Goal: Task Accomplishment & Management: Use online tool/utility

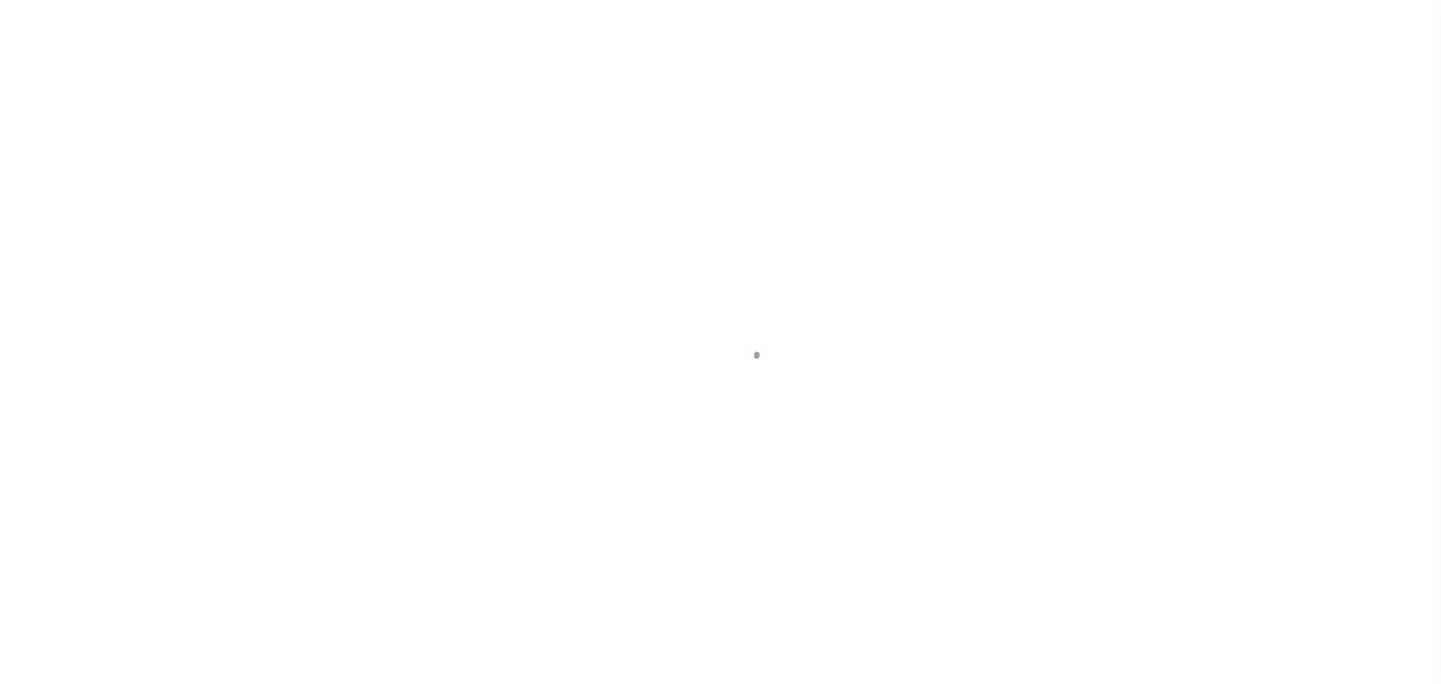
scroll to position [47, 0]
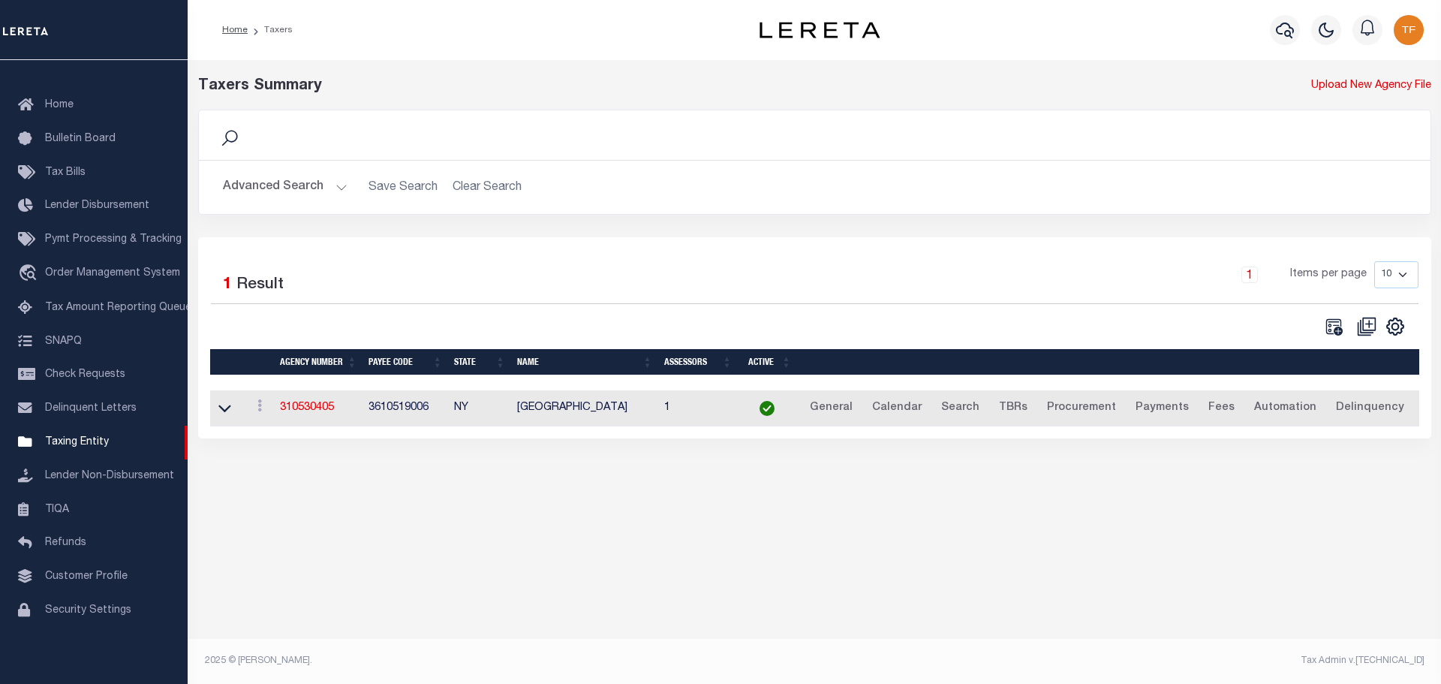
click at [334, 190] on button "Advanced Search" at bounding box center [285, 187] width 125 height 29
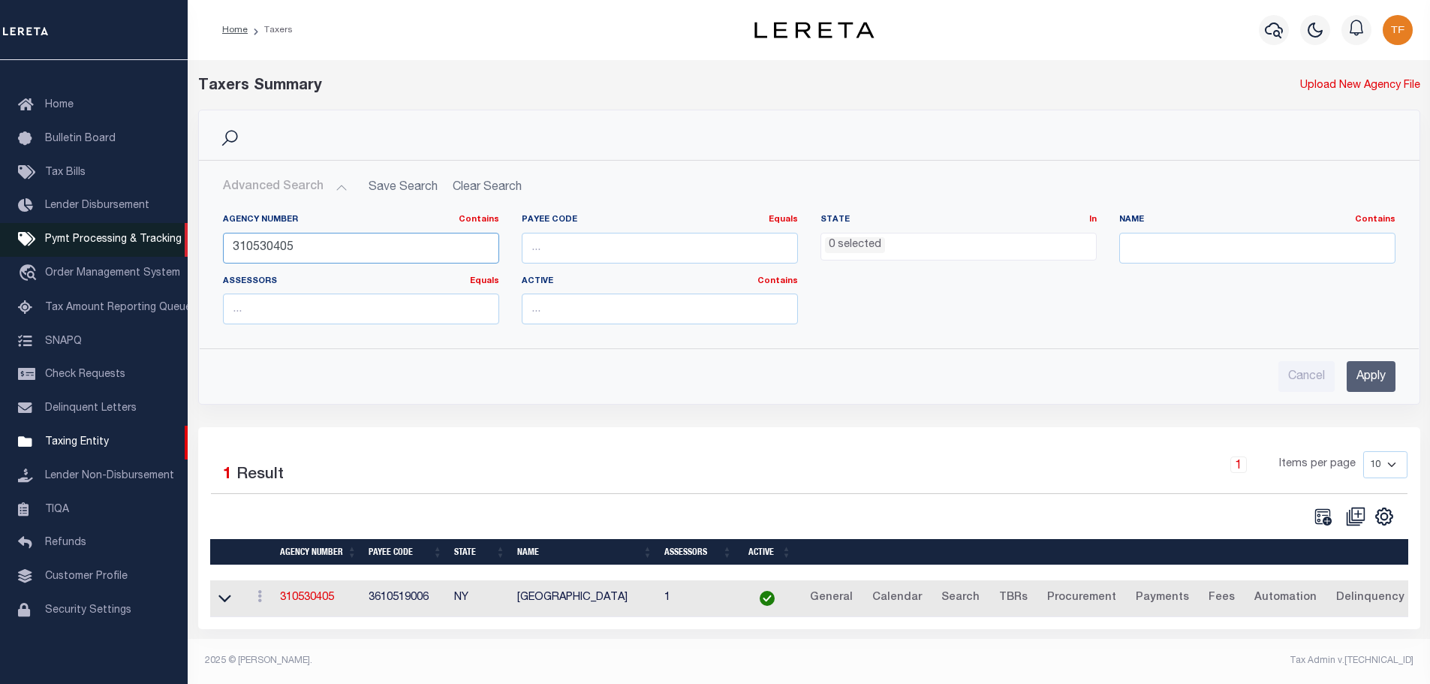
drag, startPoint x: 300, startPoint y: 241, endPoint x: 184, endPoint y: 248, distance: 116.6
click at [186, 246] on div "Home Taxers Profile" at bounding box center [715, 338] width 1430 height 676
click at [236, 249] on input "250290000" at bounding box center [361, 248] width 276 height 31
type input "350290000"
click at [1372, 375] on input "Apply" at bounding box center [1371, 376] width 49 height 31
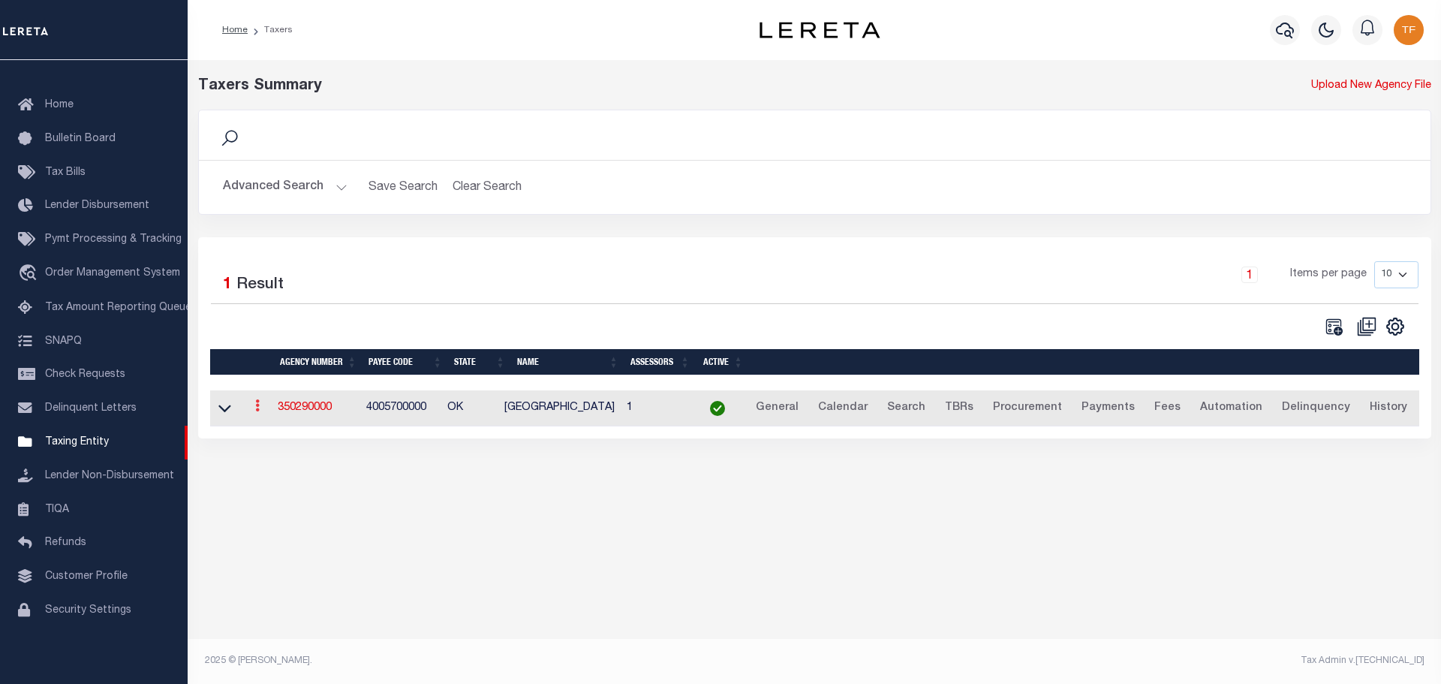
click at [260, 411] on icon at bounding box center [257, 405] width 5 height 12
drag, startPoint x: 276, startPoint y: 461, endPoint x: 284, endPoint y: 470, distance: 11.7
click at [276, 462] on link "Clone agency" at bounding box center [302, 456] width 104 height 25
type input "350290001"
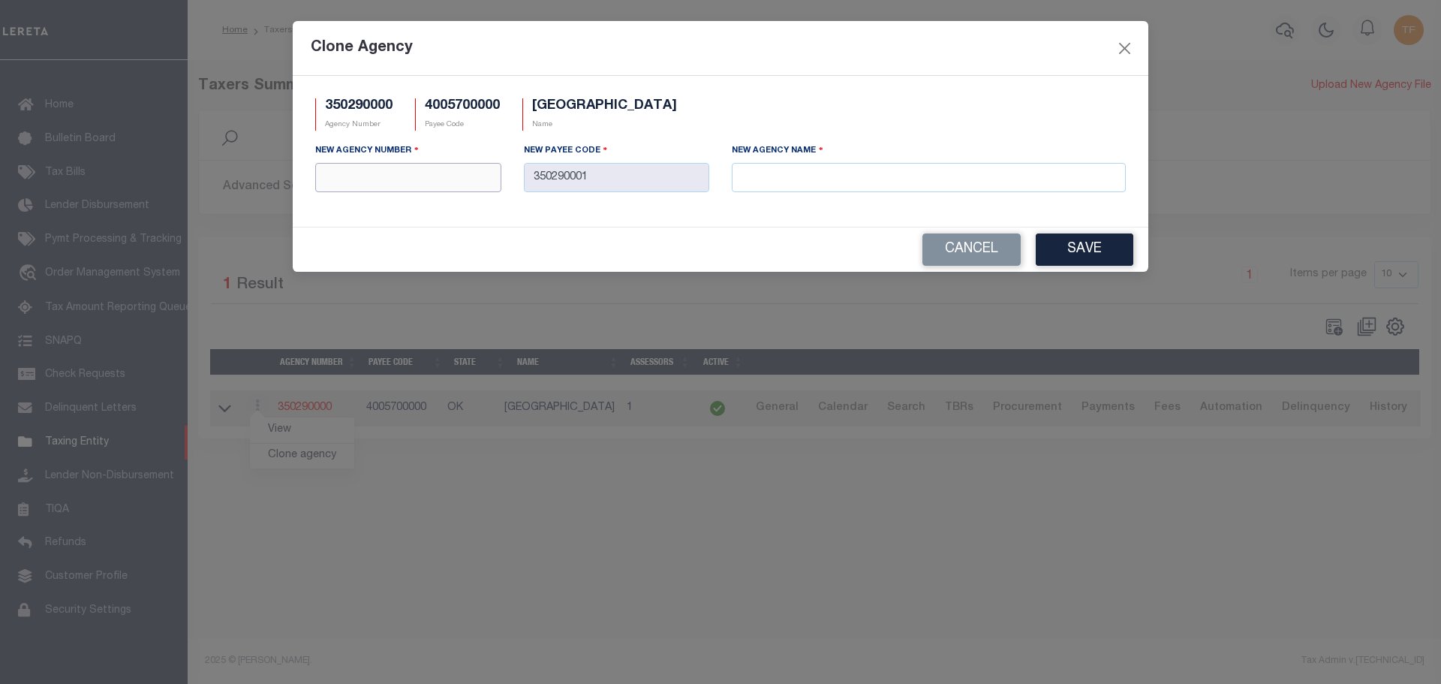
drag, startPoint x: 354, startPoint y: 179, endPoint x: 331, endPoint y: 191, distance: 25.9
click at [353, 179] on input "text" at bounding box center [408, 177] width 186 height 29
click at [331, 187] on input "text" at bounding box center [408, 177] width 186 height 29
type input "350298801"
click at [763, 179] on input "text" at bounding box center [929, 177] width 394 height 29
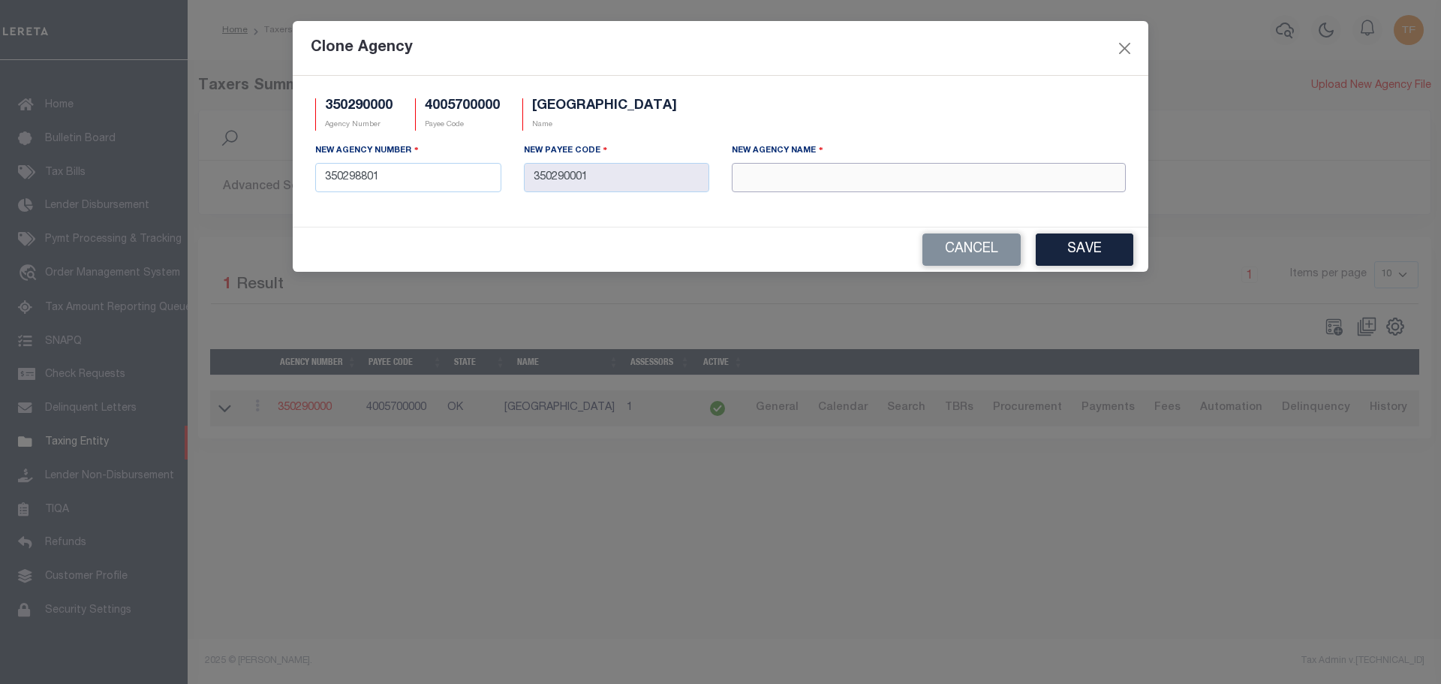
paste input "HARMON COUNTY MOBILE HOMES"
type input "HARMON COUNTY MOBILE HOMES"
click at [1130, 249] on button "Save" at bounding box center [1085, 249] width 98 height 32
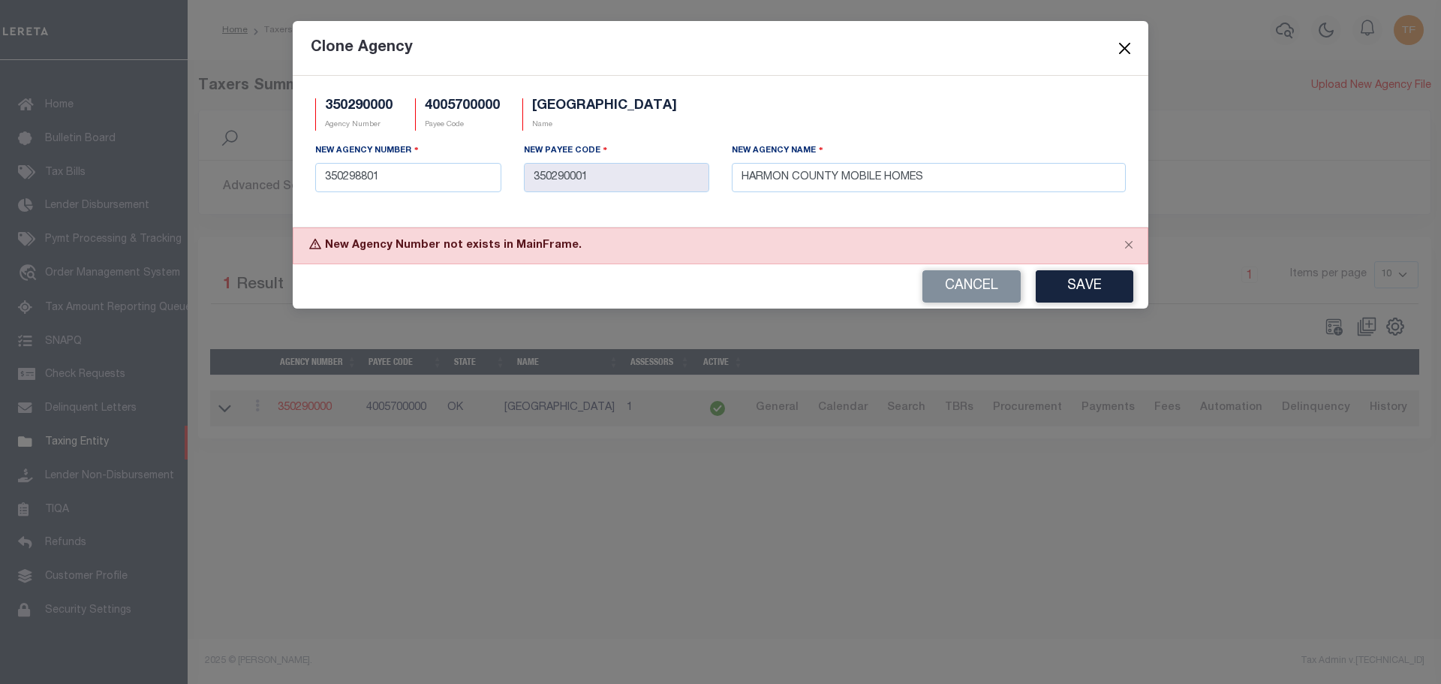
click at [1125, 46] on button "Close" at bounding box center [1126, 48] width 20 height 20
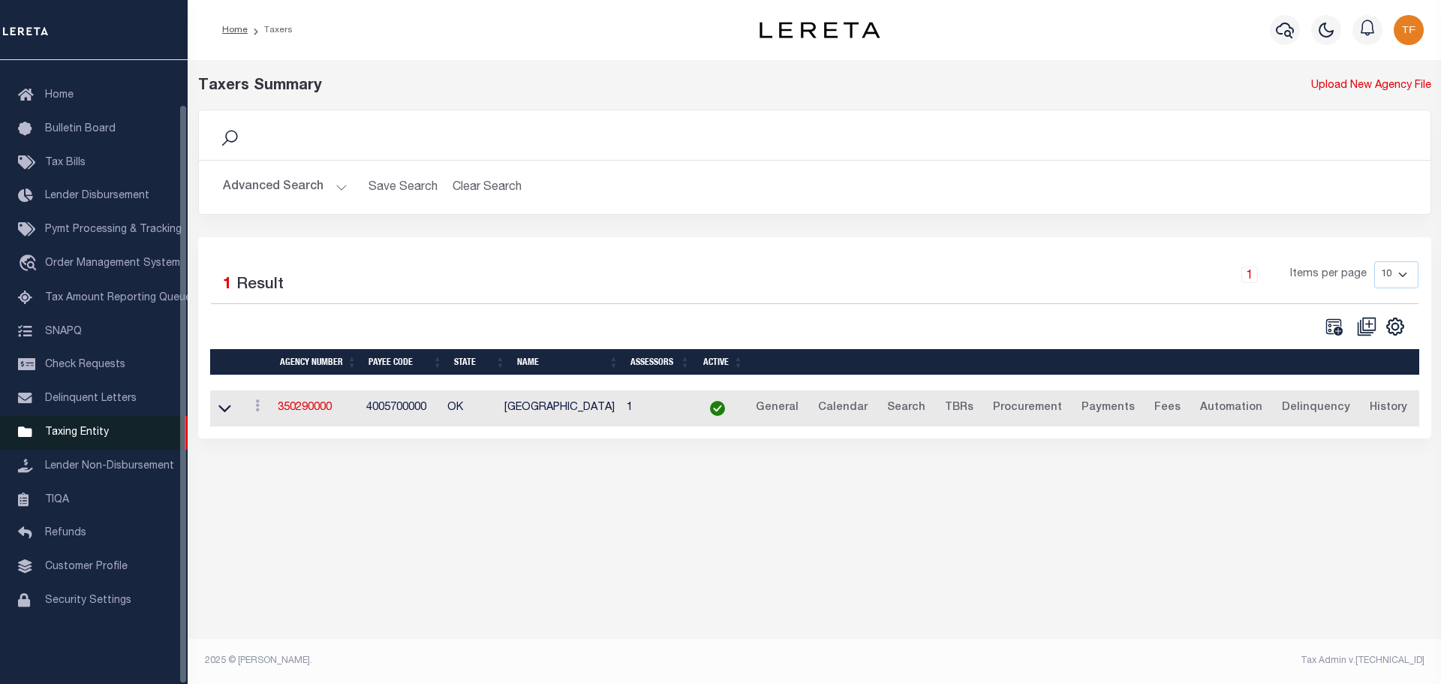
click at [67, 438] on span "Taxing Entity" at bounding box center [77, 432] width 64 height 11
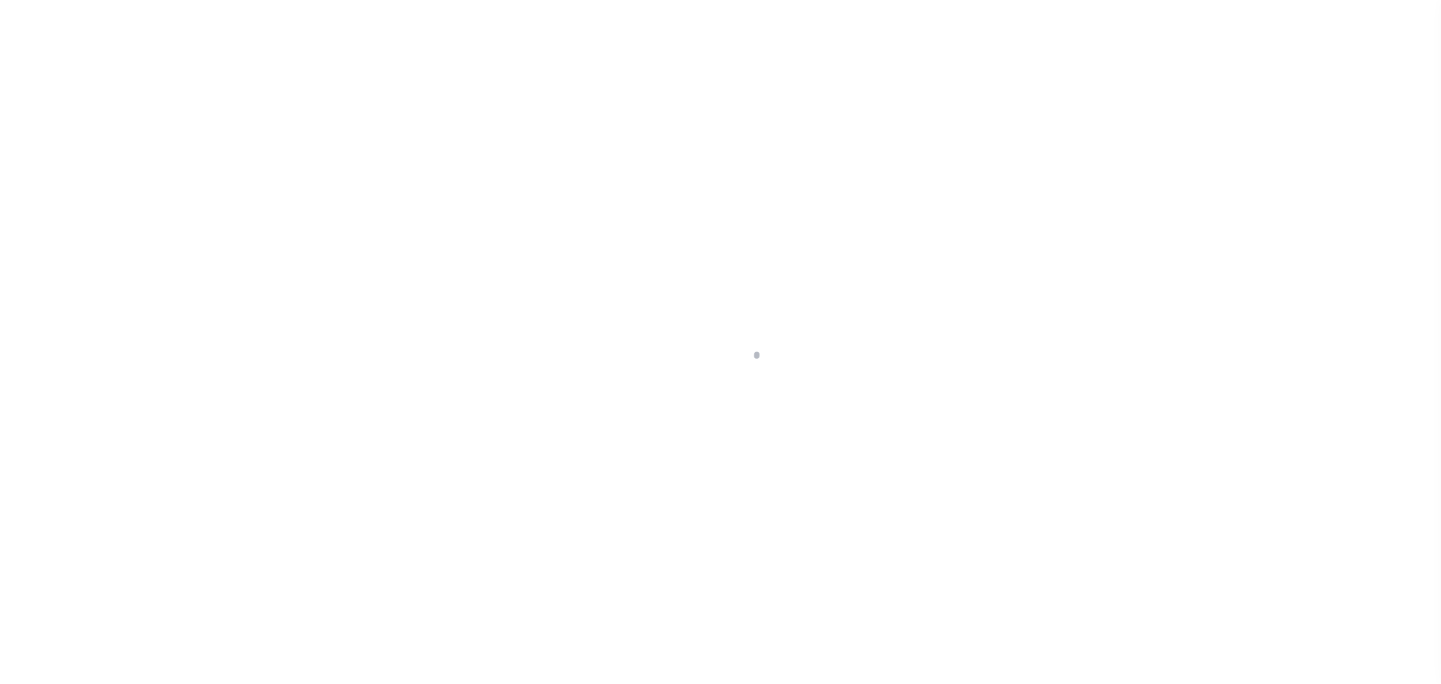
select select
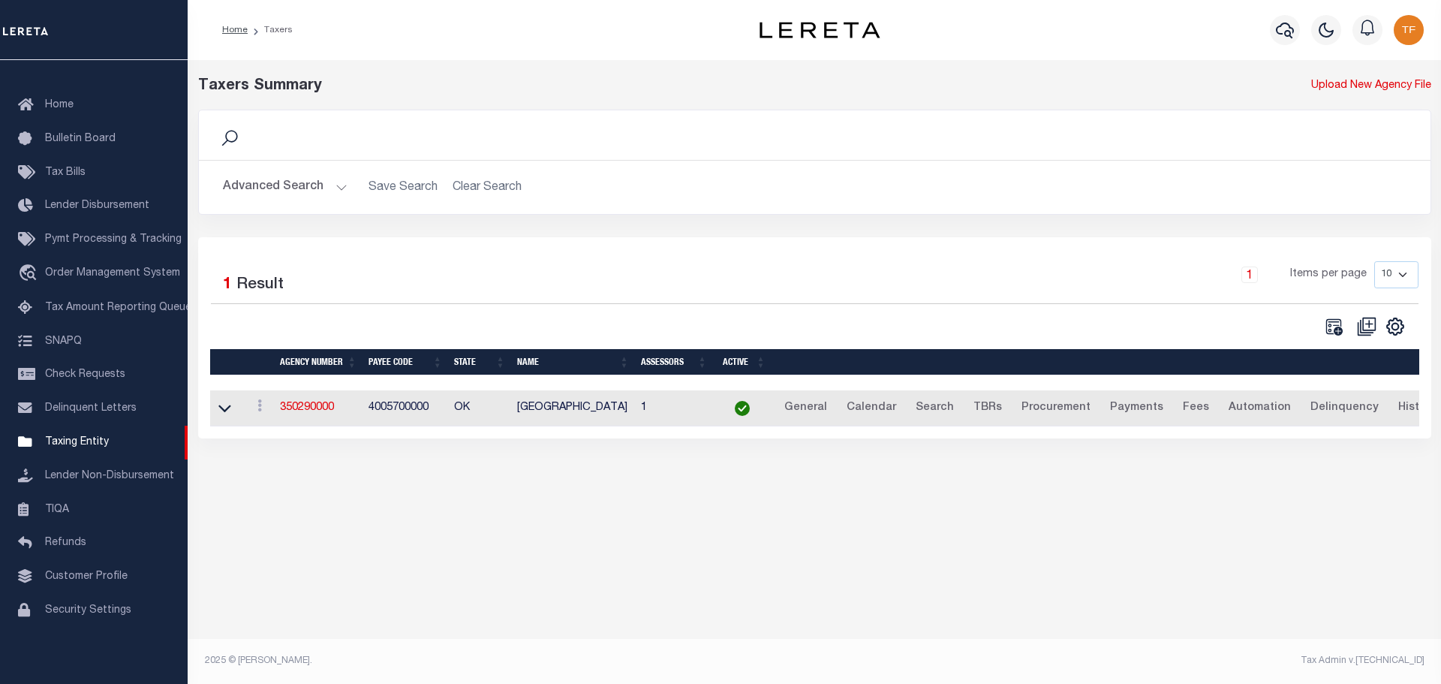
click at [339, 188] on button "Advanced Search" at bounding box center [285, 187] width 125 height 29
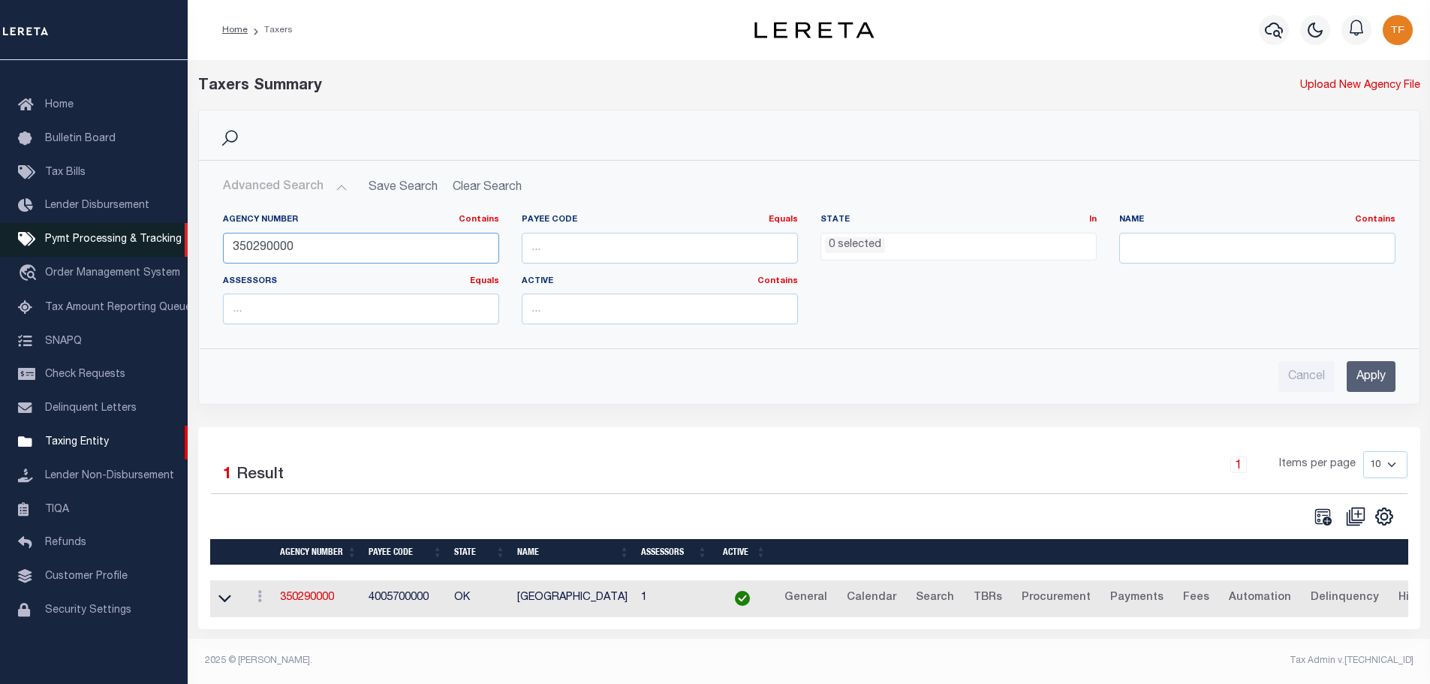
drag, startPoint x: 309, startPoint y: 254, endPoint x: 153, endPoint y: 239, distance: 156.9
click at [170, 239] on div "Home Taxers Profile" at bounding box center [715, 338] width 1430 height 676
type input "421015973"
click at [1378, 378] on input "Apply" at bounding box center [1371, 376] width 49 height 31
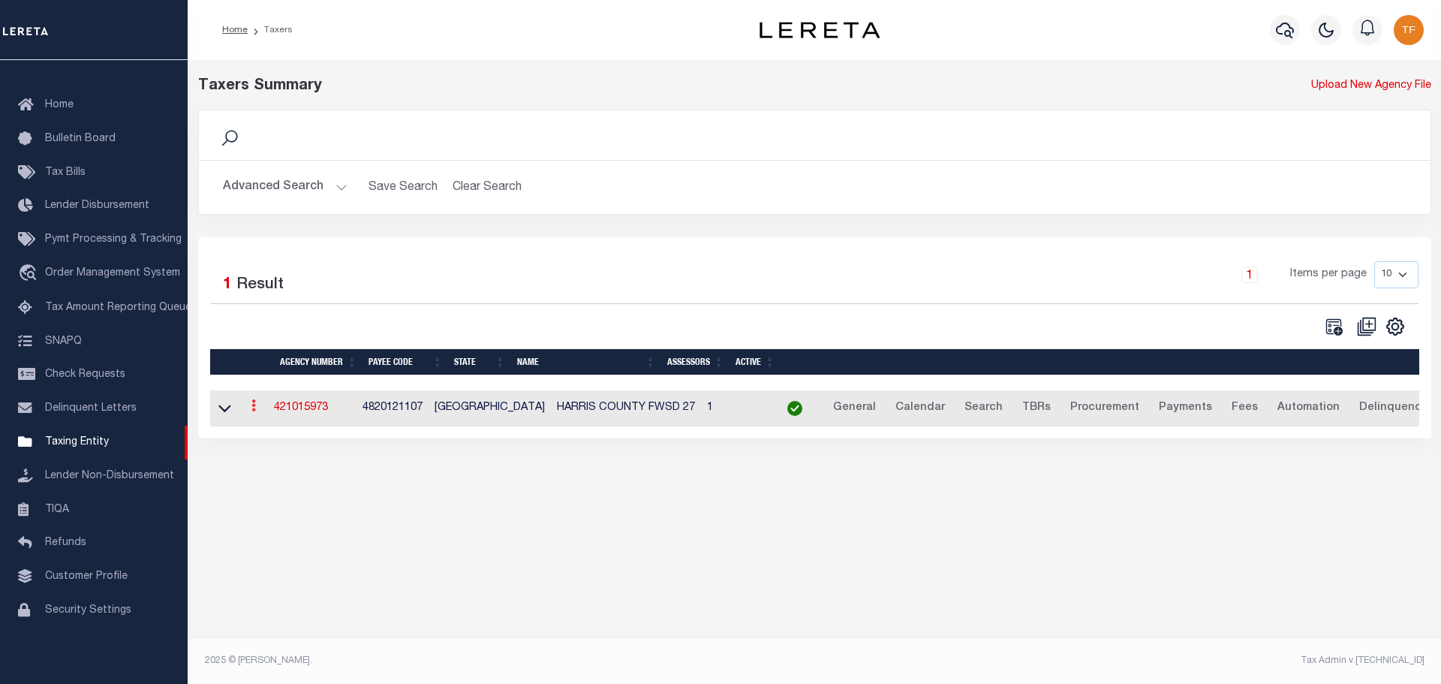
click at [256, 408] on icon at bounding box center [253, 405] width 5 height 12
click at [273, 454] on link "Clone agency" at bounding box center [298, 456] width 104 height 25
